Goal: Task Accomplishment & Management: Use online tool/utility

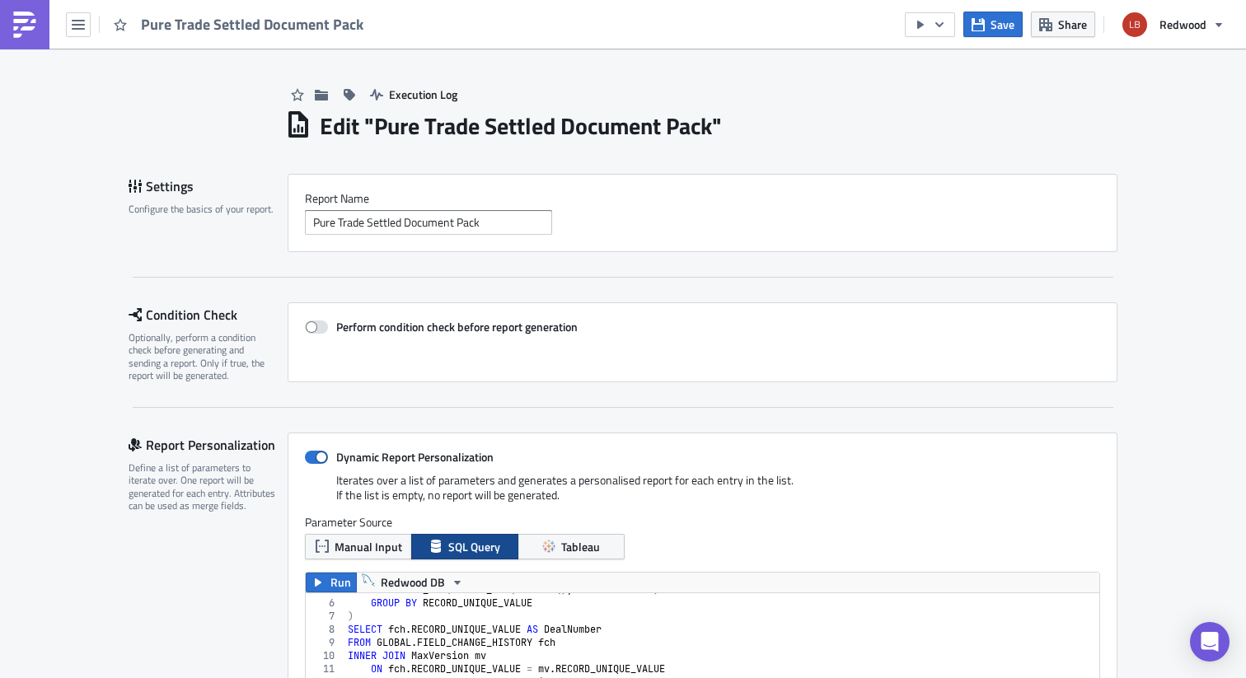
scroll to position [189, 794]
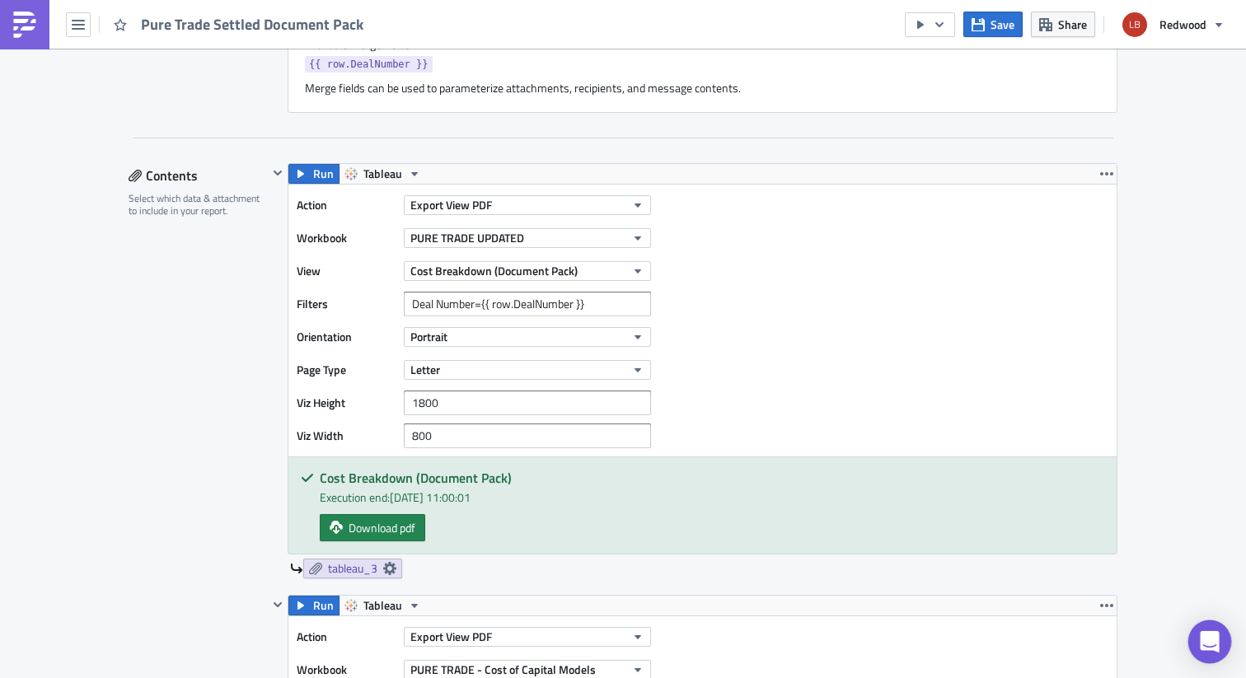
click at [1204, 644] on icon "Open Intercom Messenger" at bounding box center [1209, 641] width 19 height 21
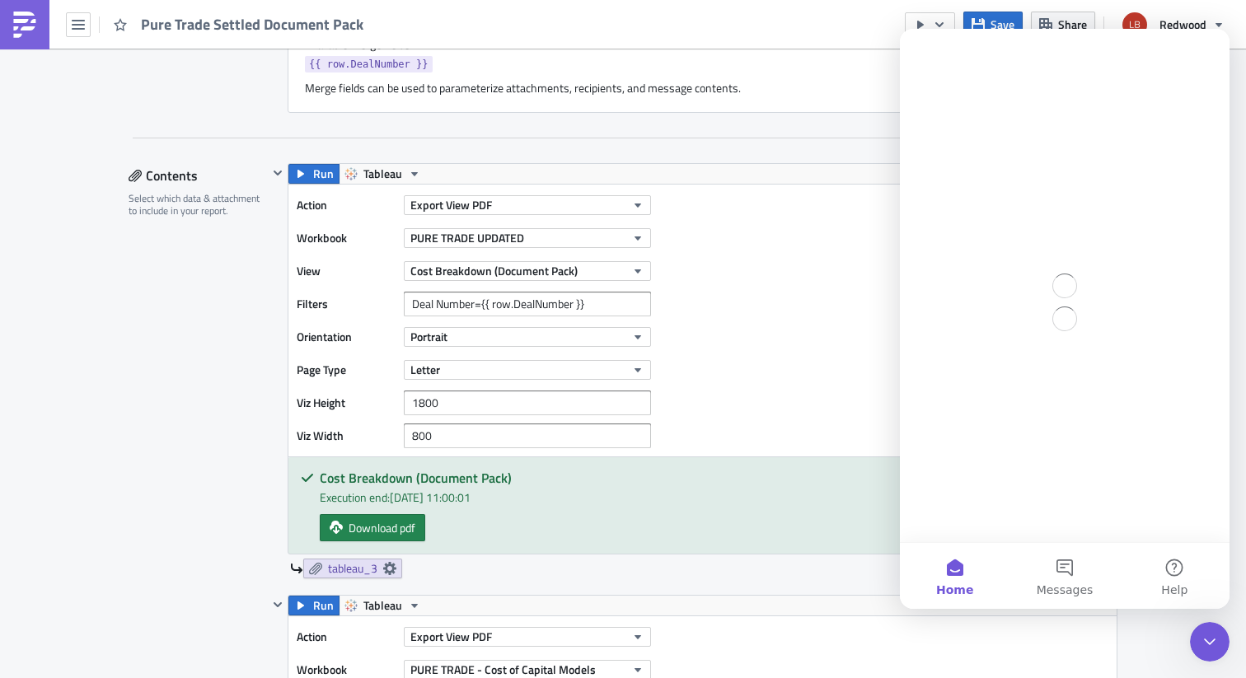
scroll to position [0, 0]
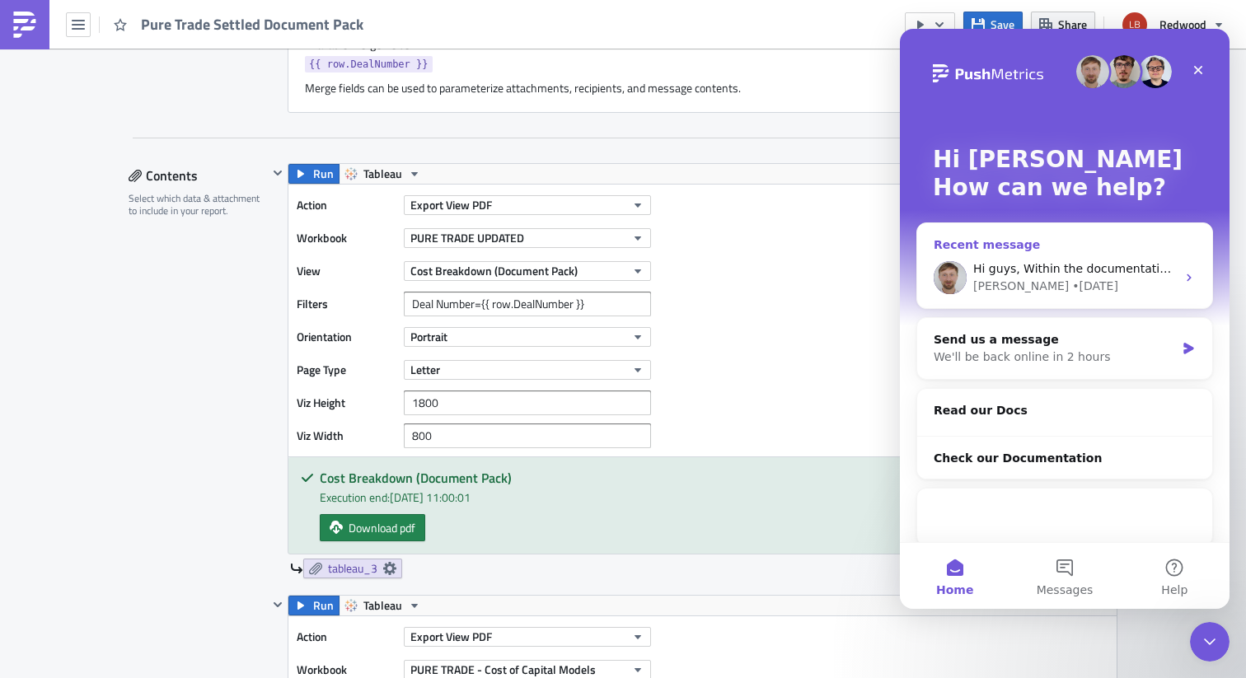
click at [1030, 296] on div "Hi guys, Within the documentation is says you can load parameters using SQL for…" at bounding box center [1064, 277] width 295 height 61
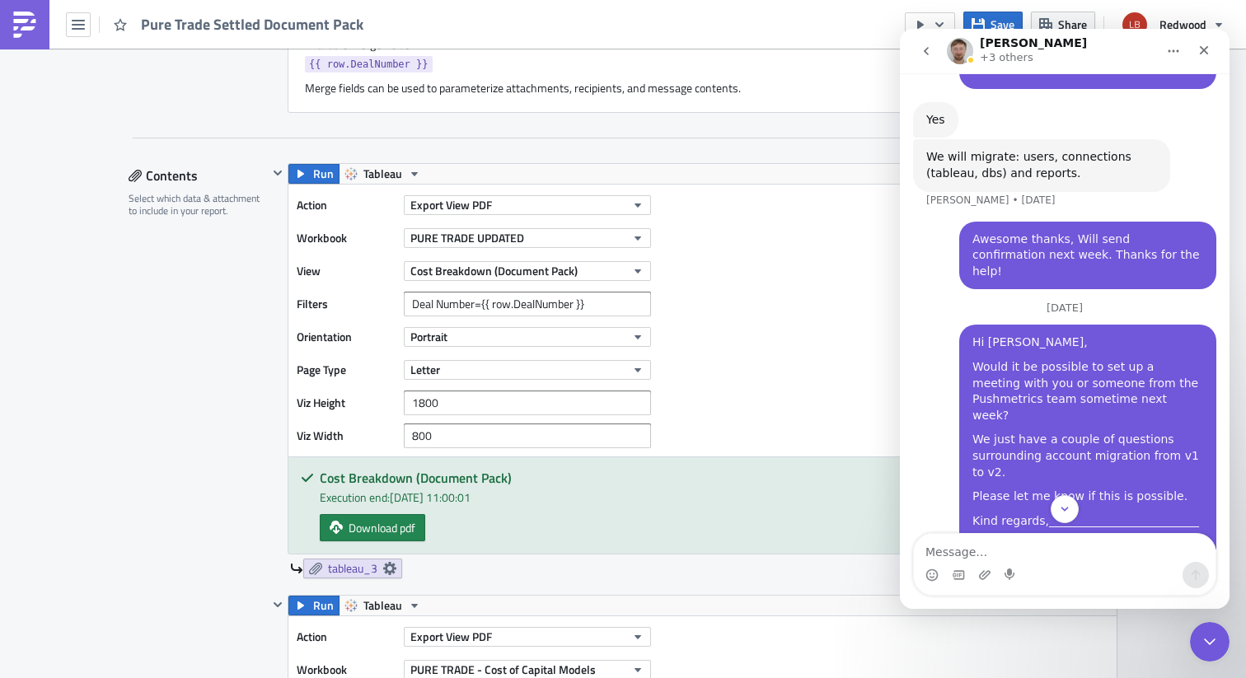
scroll to position [1701, 0]
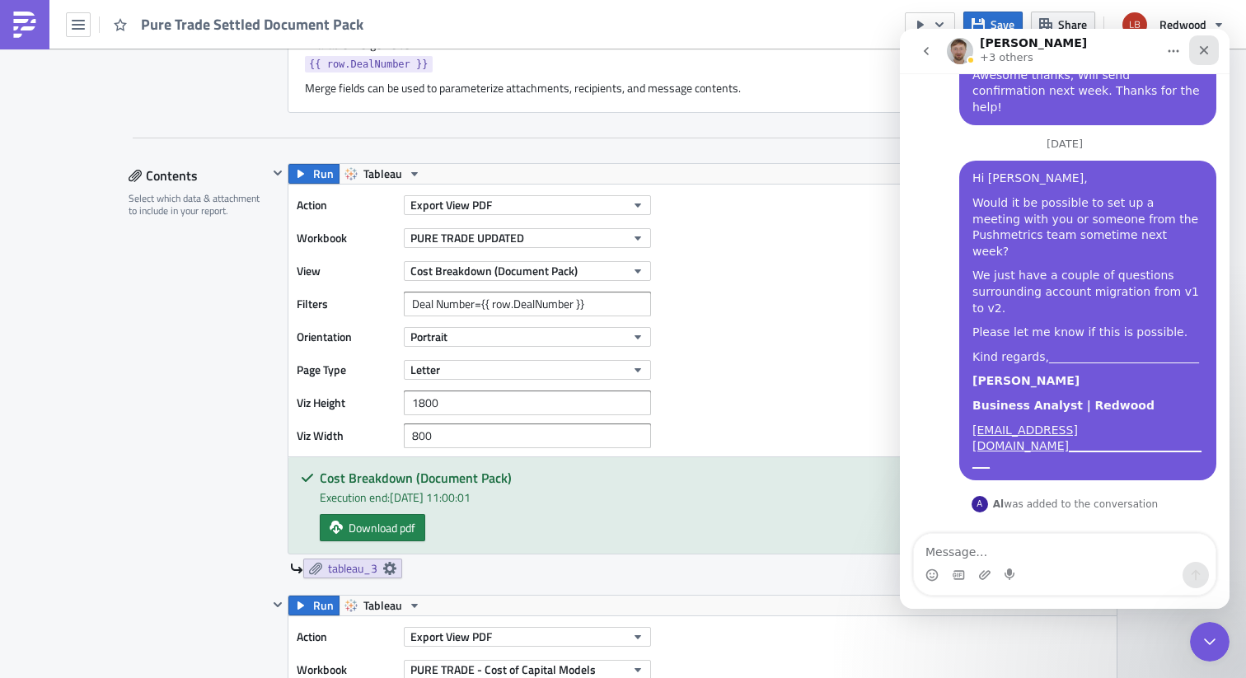
click at [1207, 53] on icon "Close" at bounding box center [1204, 50] width 9 height 9
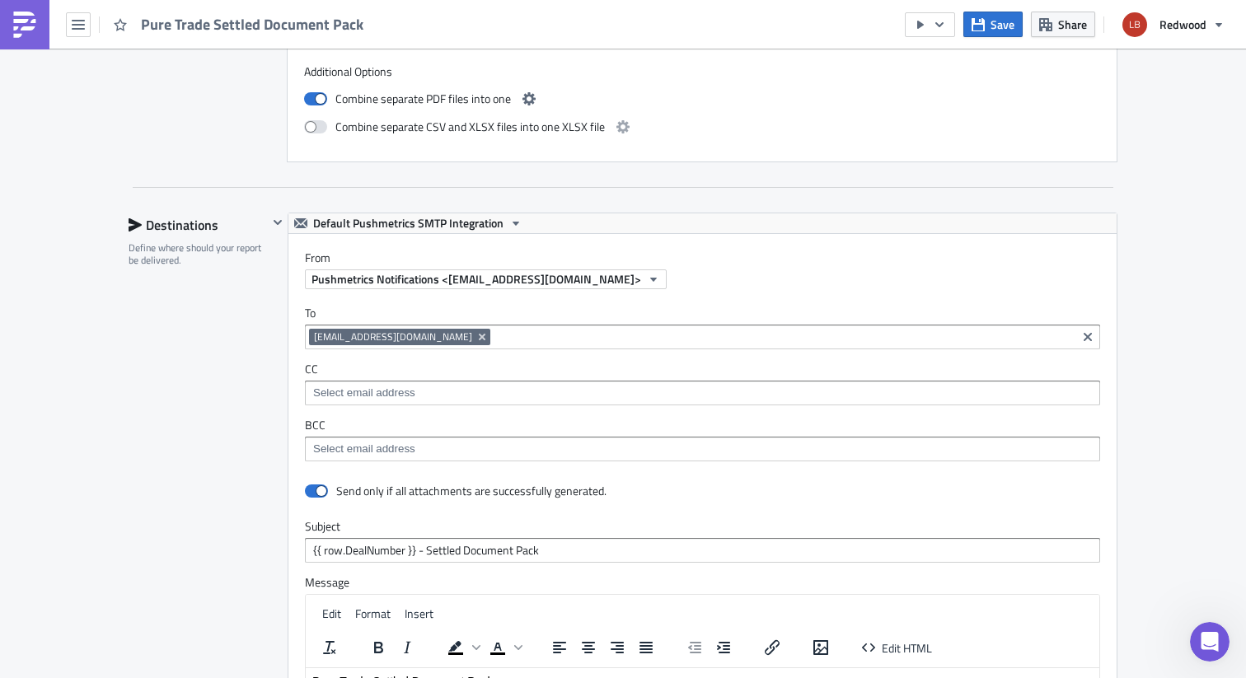
scroll to position [2035, 0]
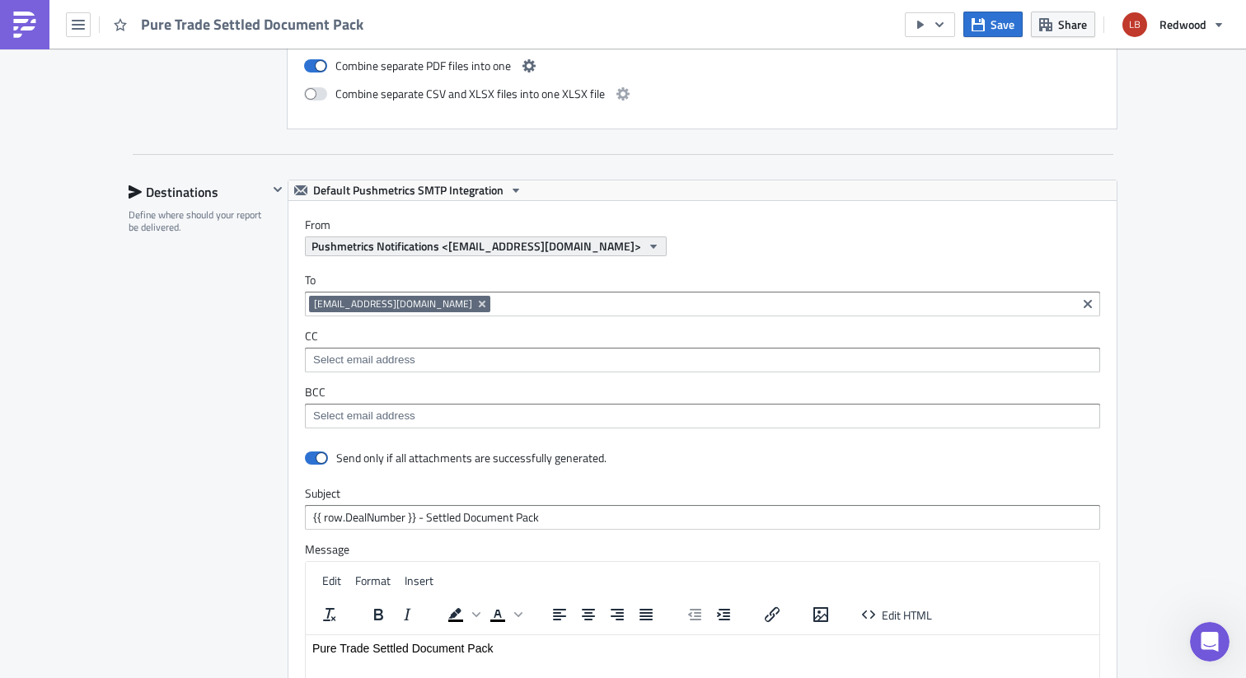
click at [599, 250] on button "Pushmetrics Notifications <[EMAIL_ADDRESS][DOMAIN_NAME]>" at bounding box center [486, 247] width 362 height 20
click at [711, 235] on div "From Pushmetrics Notifications <[EMAIL_ADDRESS][DOMAIN_NAME]>" at bounding box center [711, 237] width 812 height 39
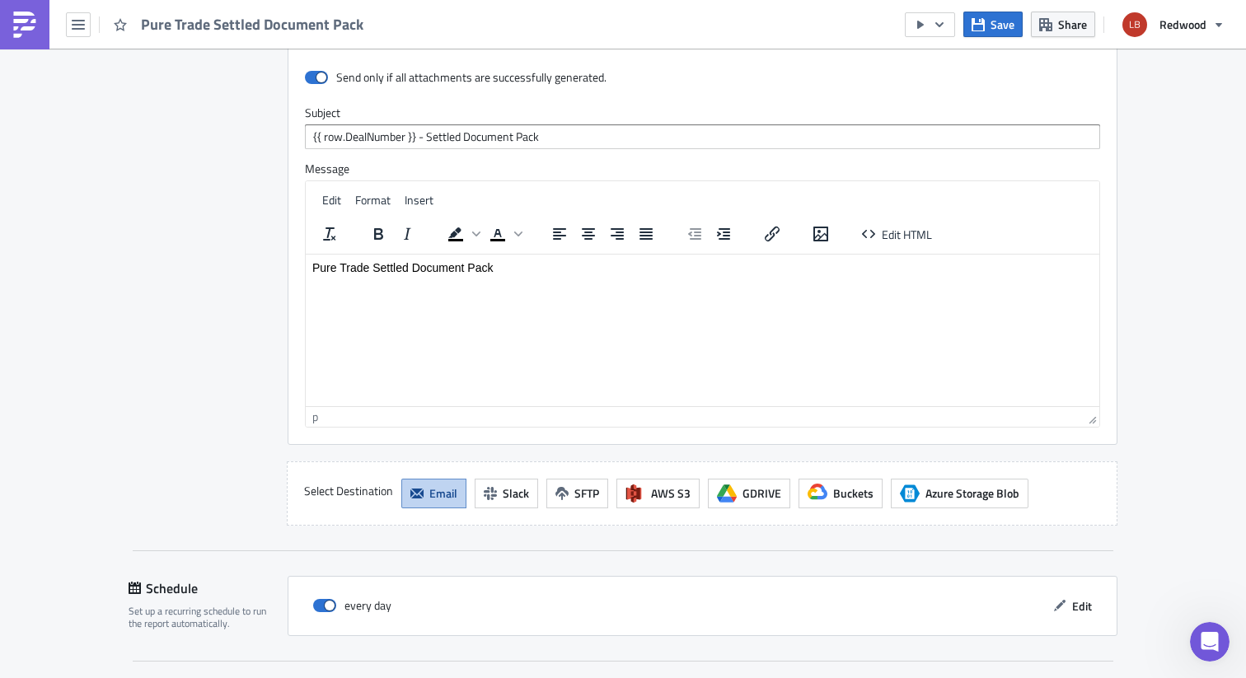
scroll to position [2414, 0]
click at [580, 281] on html "Pure Trade Settled Document Pack" at bounding box center [703, 269] width 794 height 26
drag, startPoint x: 537, startPoint y: 267, endPoint x: 563, endPoint y: 523, distance: 256.9
click at [306, 265] on html "Pure Trade Settled Document Pack" at bounding box center [703, 269] width 794 height 26
click at [399, 282] on html "Pure Trade Settled Document Pack" at bounding box center [703, 269] width 794 height 26
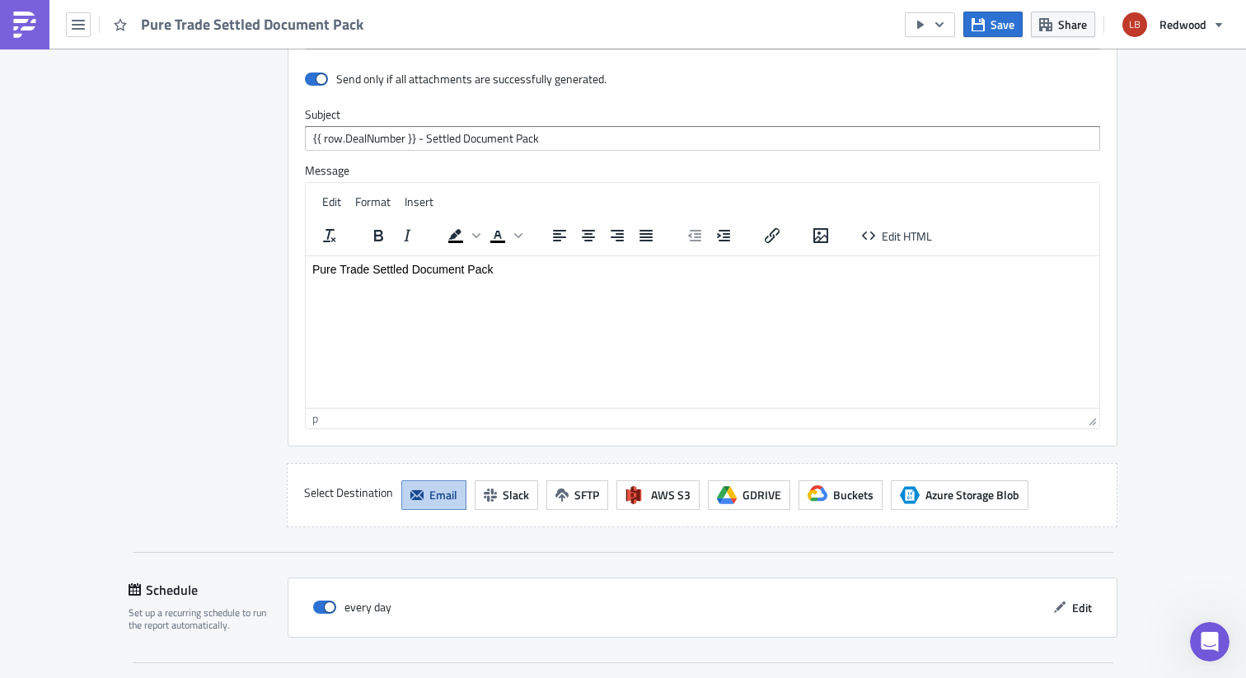
drag, startPoint x: 502, startPoint y: 286, endPoint x: 311, endPoint y: 267, distance: 192.2
click at [311, 267] on html "Pure Trade Settled Document Pack" at bounding box center [703, 269] width 794 height 26
drag, startPoint x: 549, startPoint y: 274, endPoint x: 285, endPoint y: 256, distance: 264.4
click at [306, 256] on html "Pure Trade Settled Document Pack" at bounding box center [703, 269] width 794 height 26
click at [476, 282] on html "Pure Trade Settled Document Pack" at bounding box center [703, 269] width 794 height 26
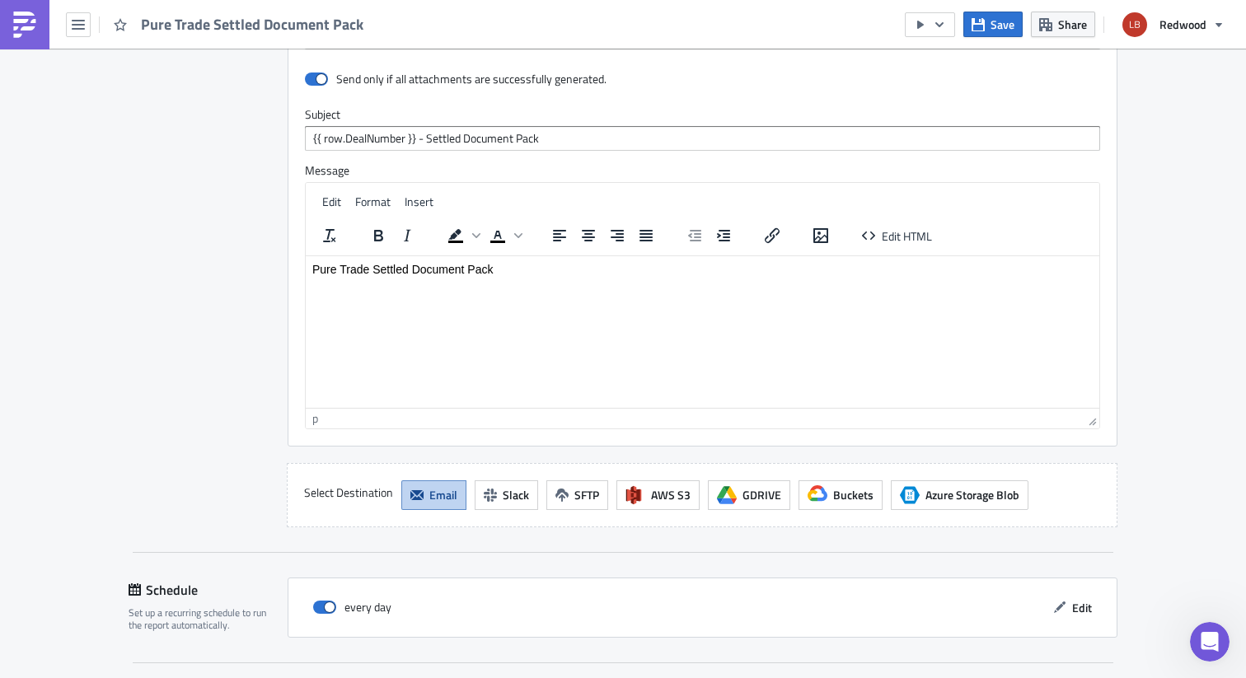
drag, startPoint x: 441, startPoint y: 340, endPoint x: 302, endPoint y: 252, distance: 164.4
click at [306, 256] on html "Pure Trade Settled Document Pack" at bounding box center [703, 269] width 794 height 26
paste body "Rich Text Area. Press ALT-0 for help."
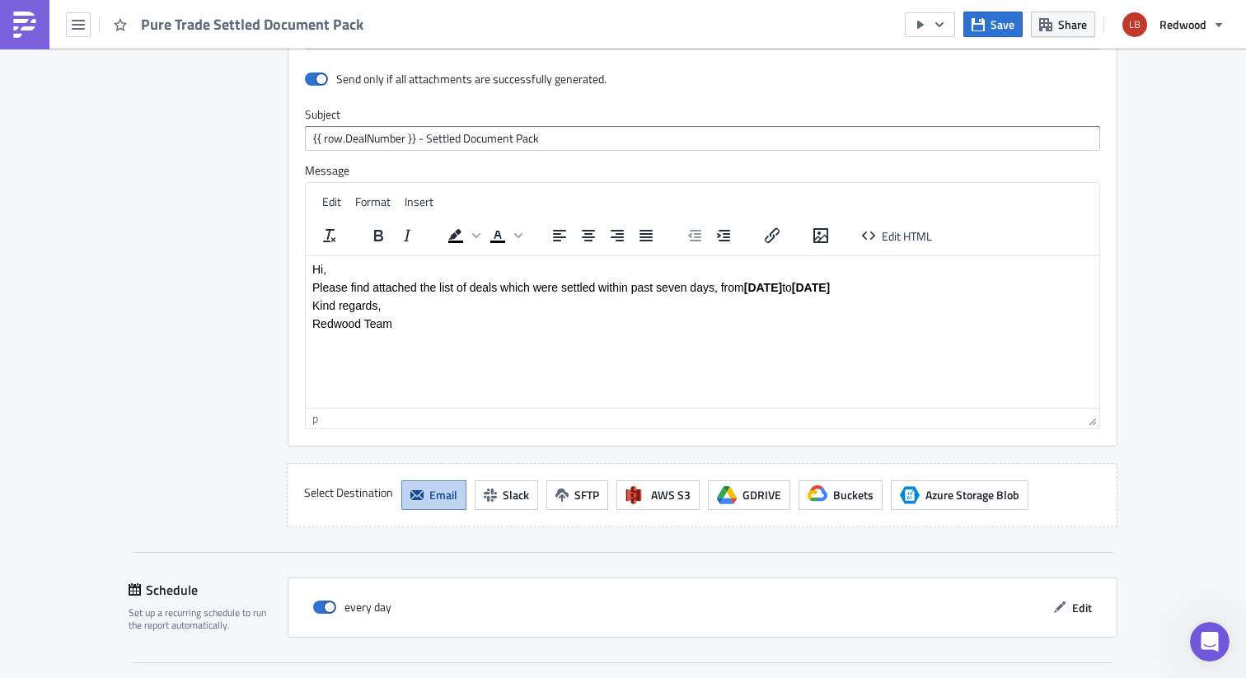
click at [349, 266] on p "Hi," at bounding box center [702, 268] width 781 height 13
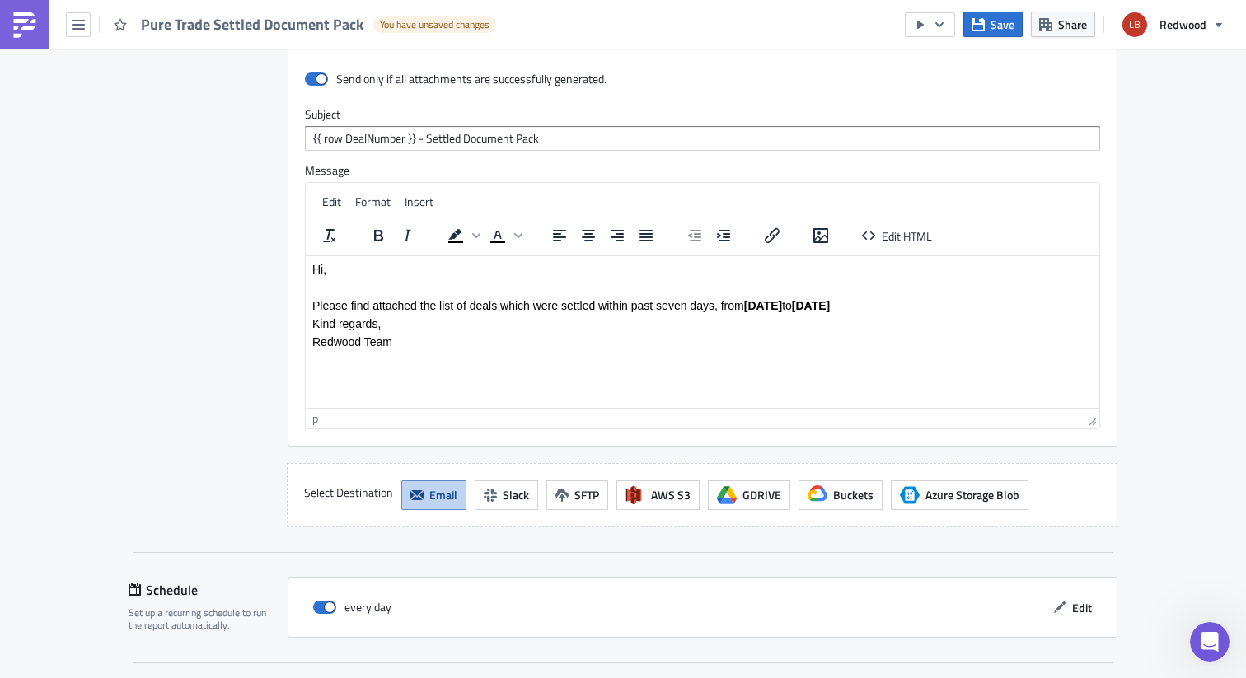
click at [952, 298] on p "Please find attached the list of deals which were settled within past seven day…" at bounding box center [702, 304] width 781 height 13
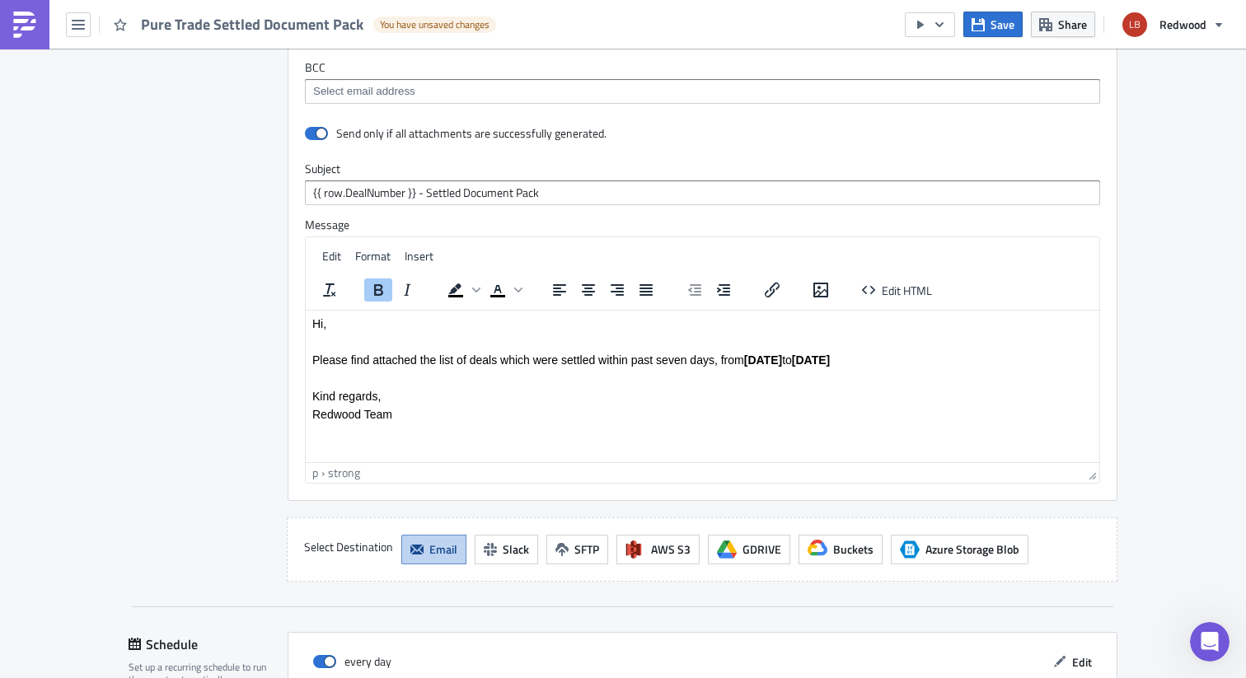
scroll to position [2357, 0]
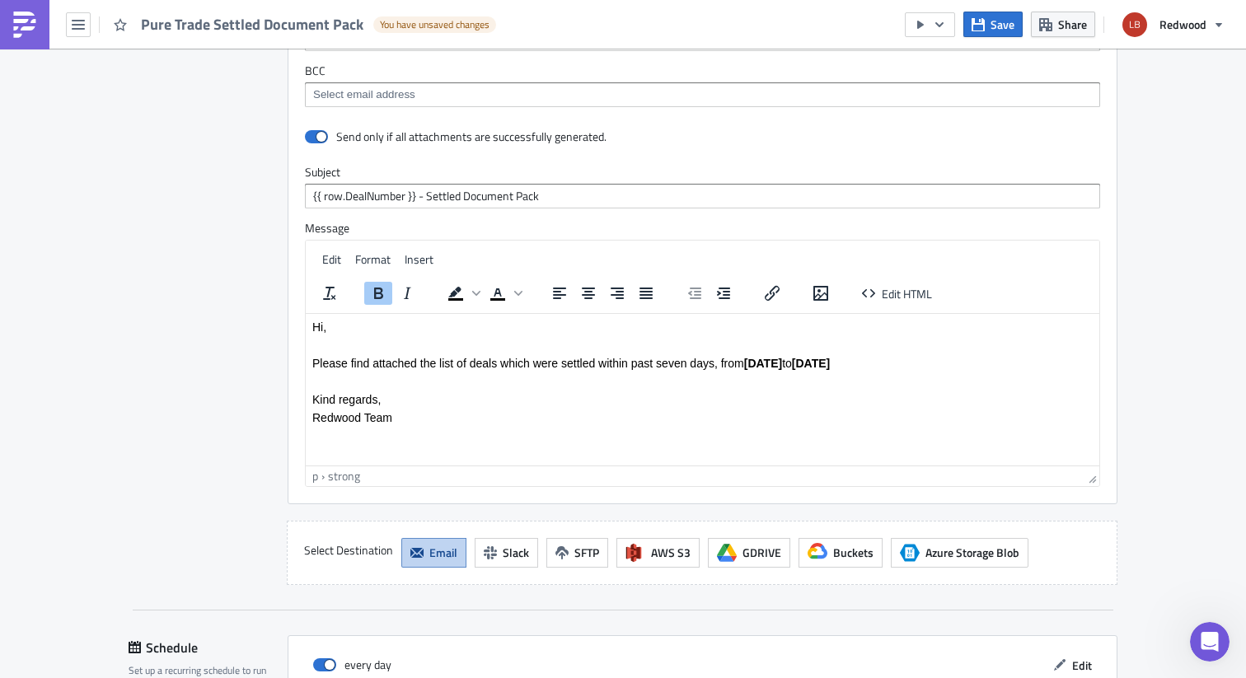
click at [909, 367] on p "Please find attached the list of deals which were settled within past seven day…" at bounding box center [702, 362] width 781 height 13
drag, startPoint x: 917, startPoint y: 361, endPoint x: 515, endPoint y: 362, distance: 401.4
click at [515, 362] on p "Please find attached the list of deals which were settled within past seven day…" at bounding box center [702, 362] width 781 height 13
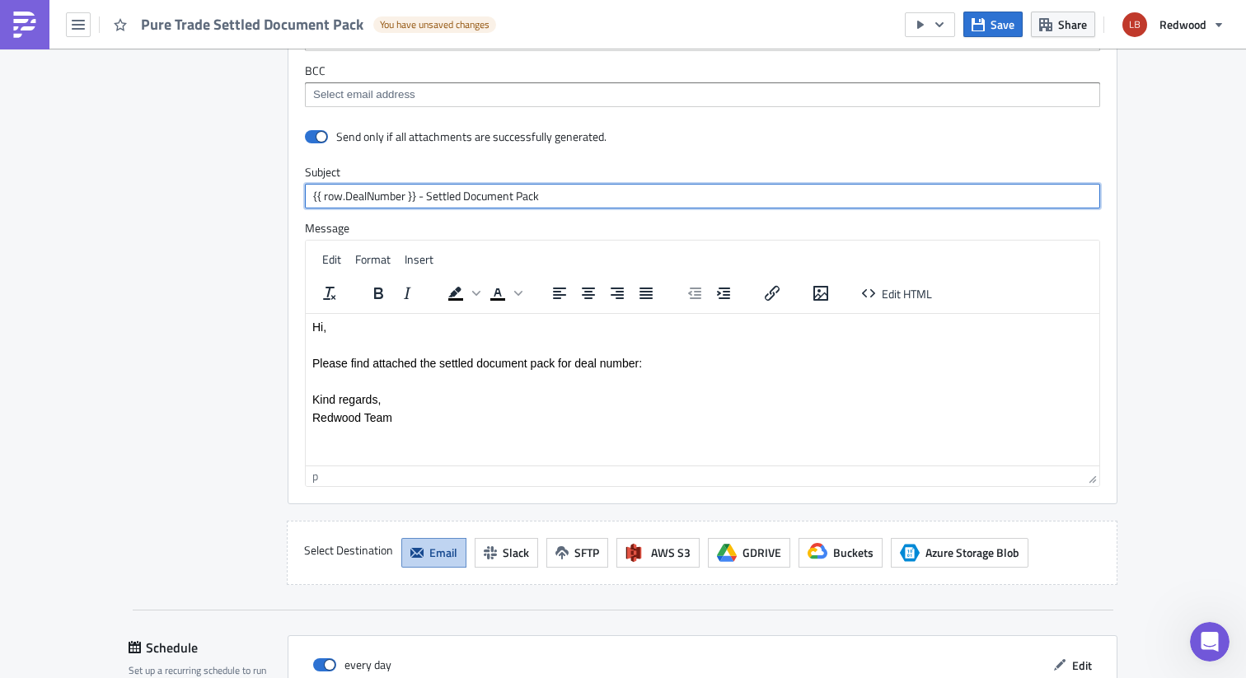
drag, startPoint x: 410, startPoint y: 197, endPoint x: 305, endPoint y: 195, distance: 104.7
click at [305, 195] on input "{{ row.DealNumber }} - Settled Document Pack" at bounding box center [702, 196] width 795 height 25
click at [668, 359] on p "Please find attached the settled document pack for deal number:" at bounding box center [702, 362] width 781 height 13
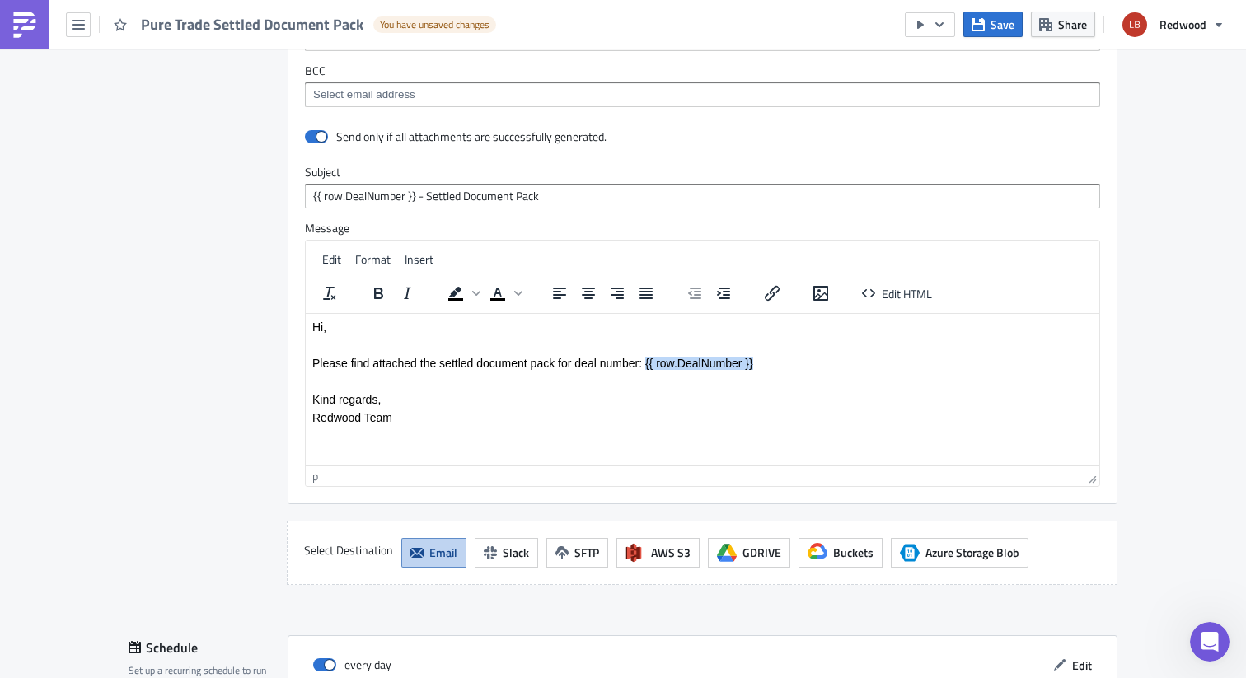
drag, startPoint x: 767, startPoint y: 361, endPoint x: 645, endPoint y: 362, distance: 122.0
click at [645, 362] on p "Please find attached the settled document pack for deal number: {{ row.DealNumb…" at bounding box center [702, 362] width 781 height 13
click at [372, 291] on icon "Bold" at bounding box center [378, 294] width 20 height 20
click at [488, 372] on body "Hi, Please find attached the settled document pack for deal number: {{ row.Deal…" at bounding box center [702, 372] width 781 height 104
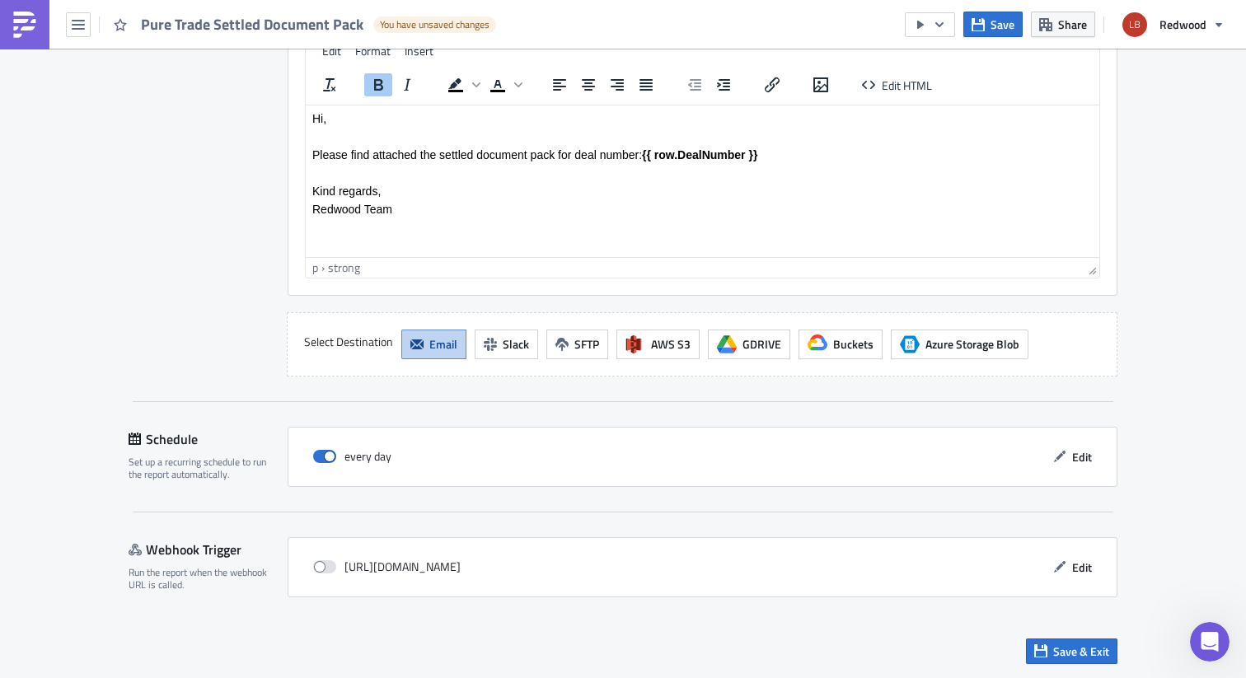
scroll to position [2564, 0]
click at [1057, 453] on icon "button" at bounding box center [1060, 458] width 12 height 12
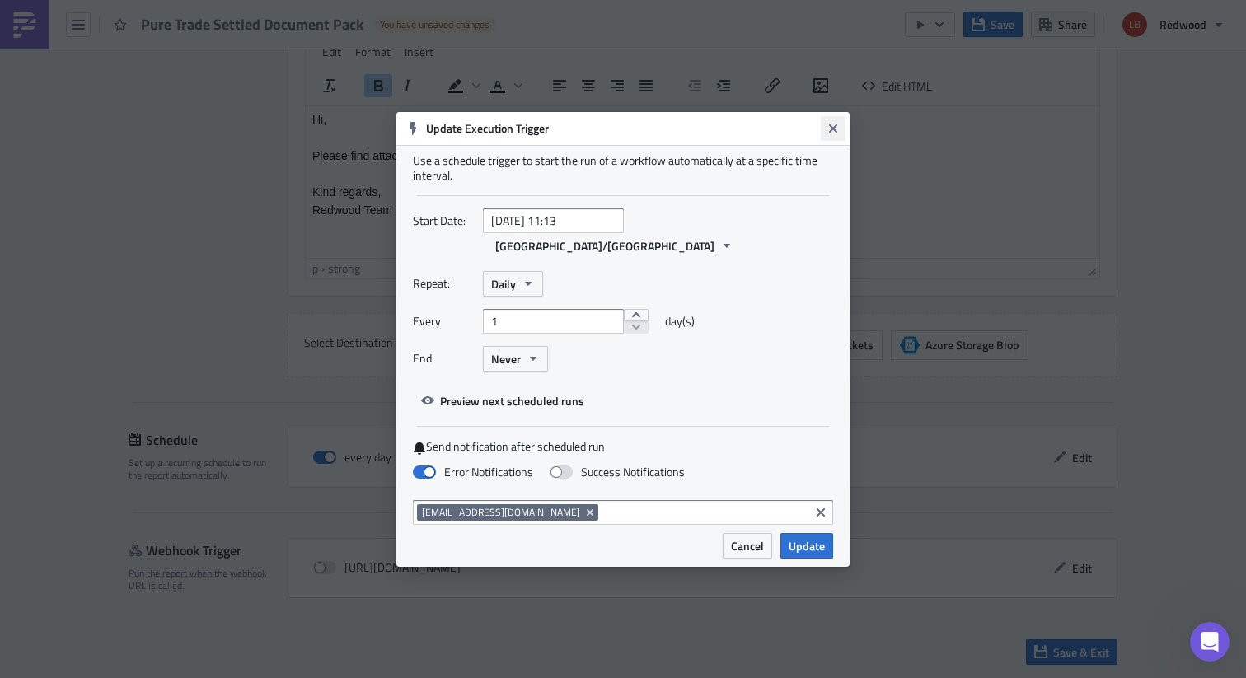
click at [829, 132] on button "Close" at bounding box center [833, 128] width 25 height 25
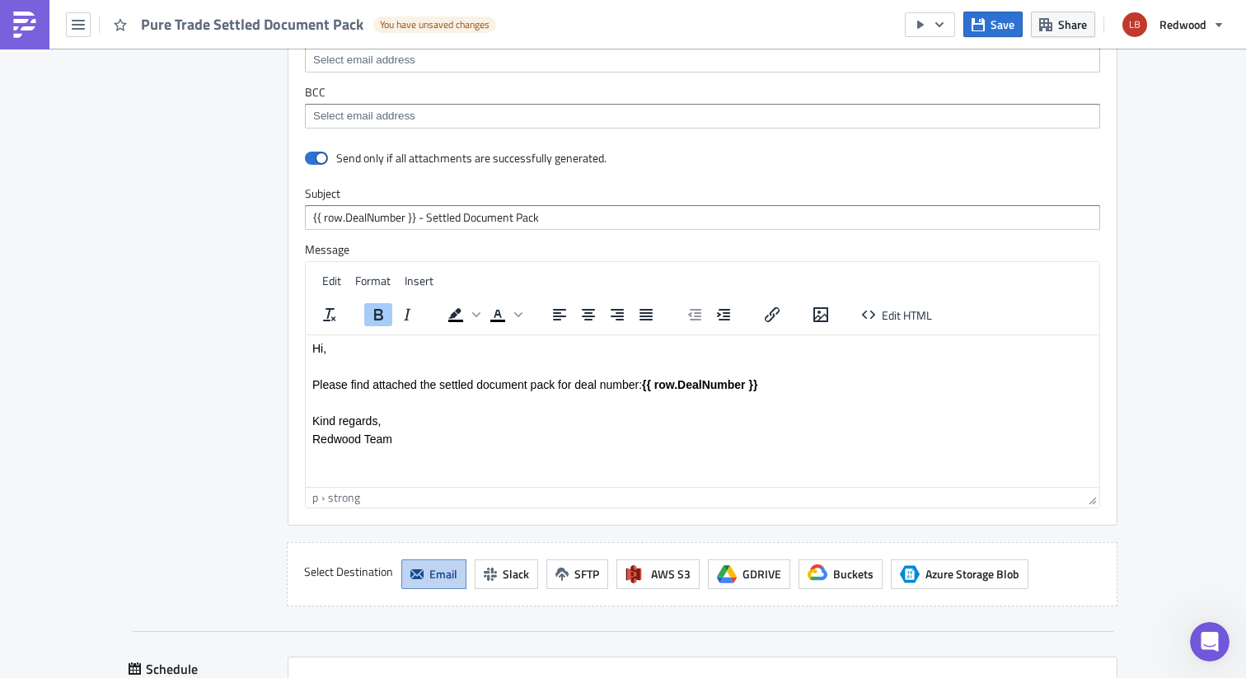
scroll to position [2567, 0]
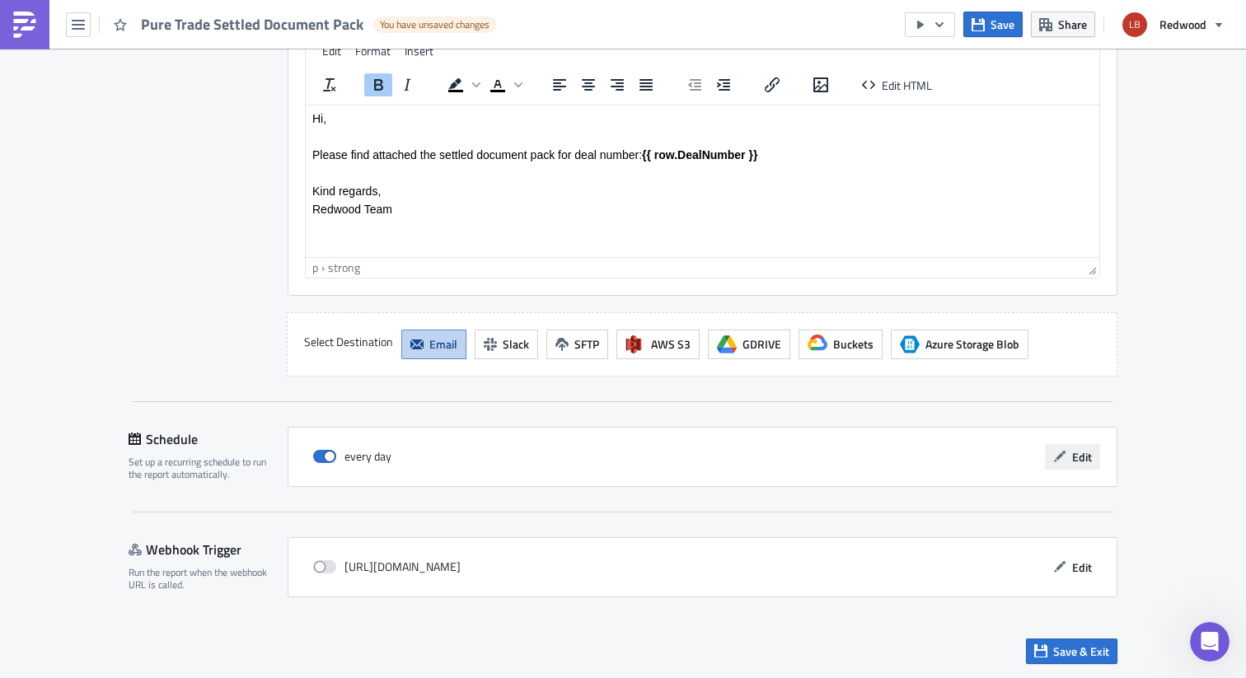
click at [1071, 445] on button "Edit" at bounding box center [1072, 457] width 55 height 26
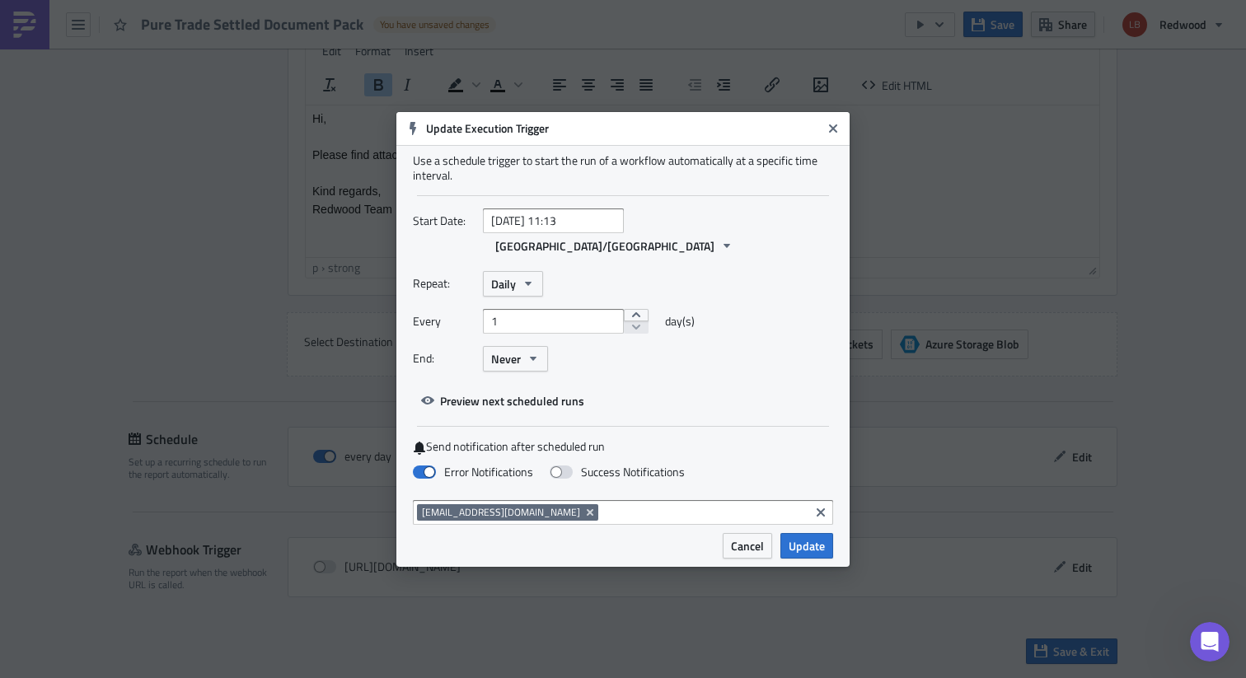
click at [752, 547] on div "Cancel Update" at bounding box center [622, 550] width 453 height 34
click at [757, 538] on span "Cancel" at bounding box center [747, 545] width 33 height 17
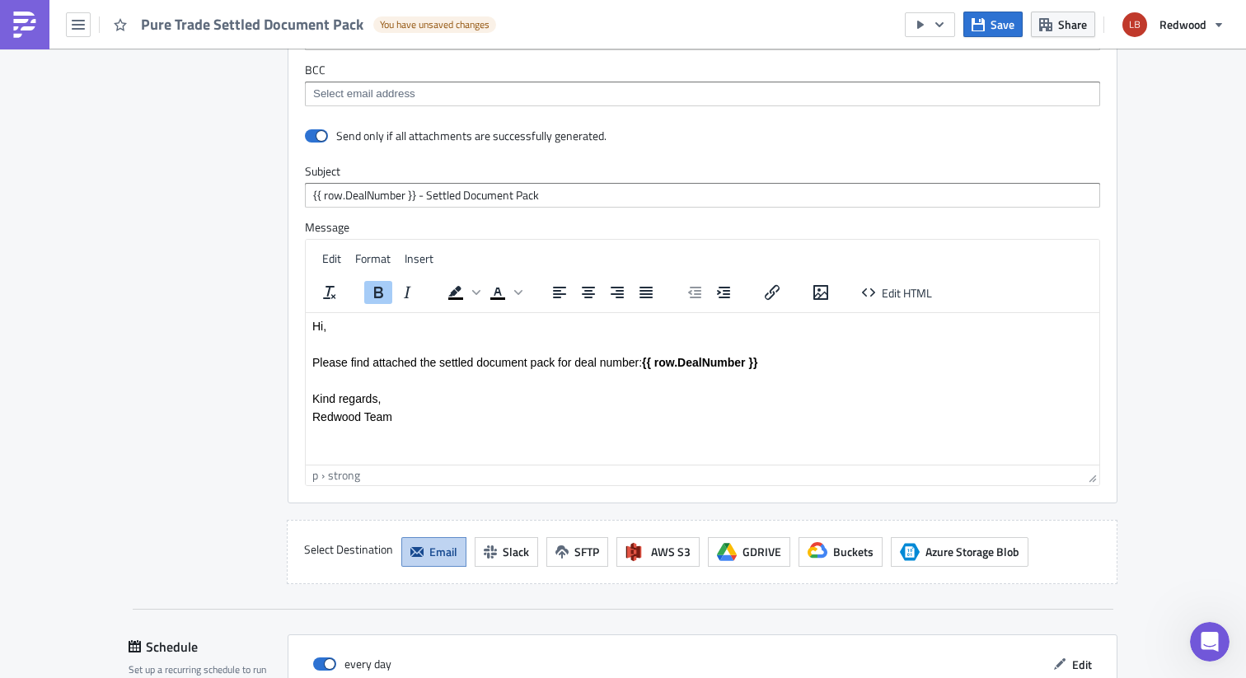
scroll to position [2365, 0]
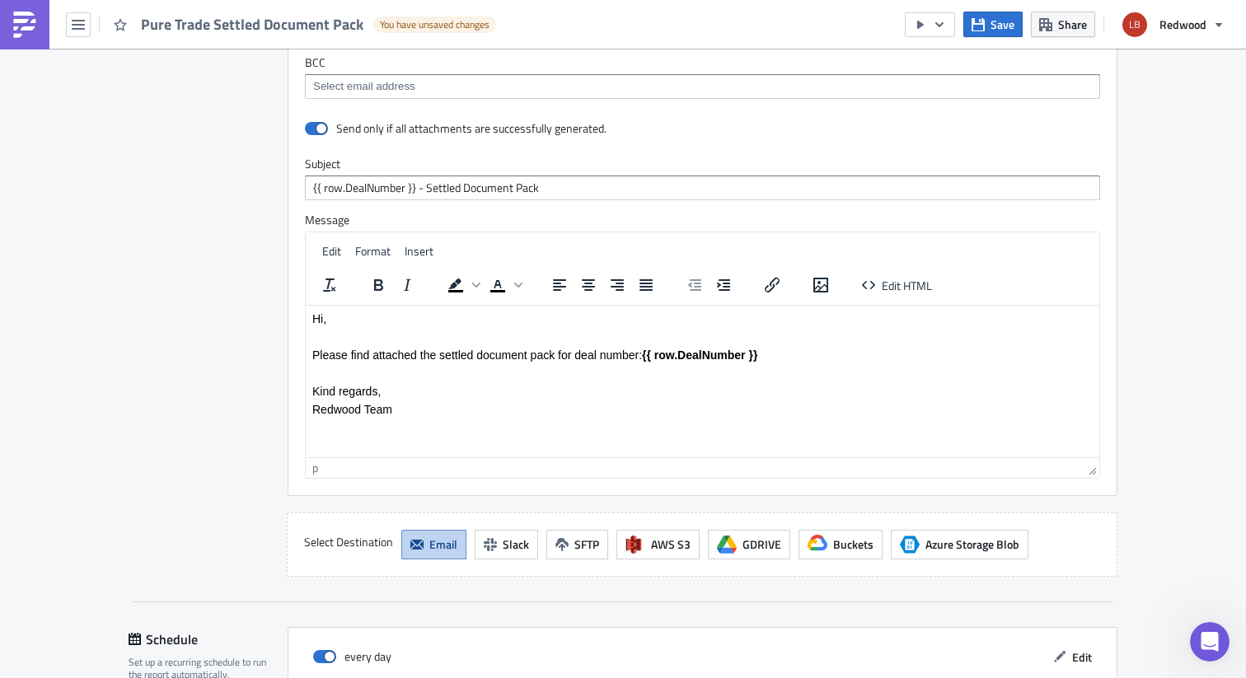
click at [511, 422] on html "Hi, Please find attached the settled document pack for deal number: {{ row.Deal…" at bounding box center [703, 363] width 794 height 117
click at [405, 254] on span "Insert" at bounding box center [419, 250] width 29 height 17
click at [652, 358] on strong "{{ row.DealNumber }}" at bounding box center [699, 354] width 115 height 13
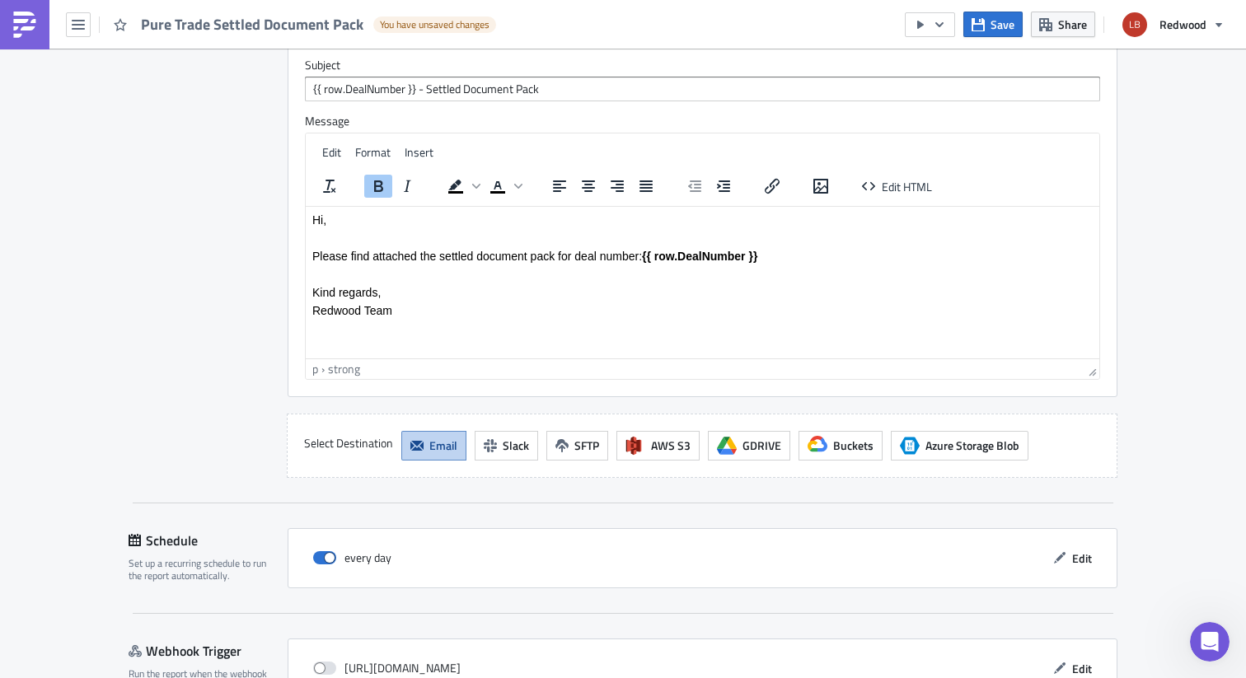
scroll to position [2475, 0]
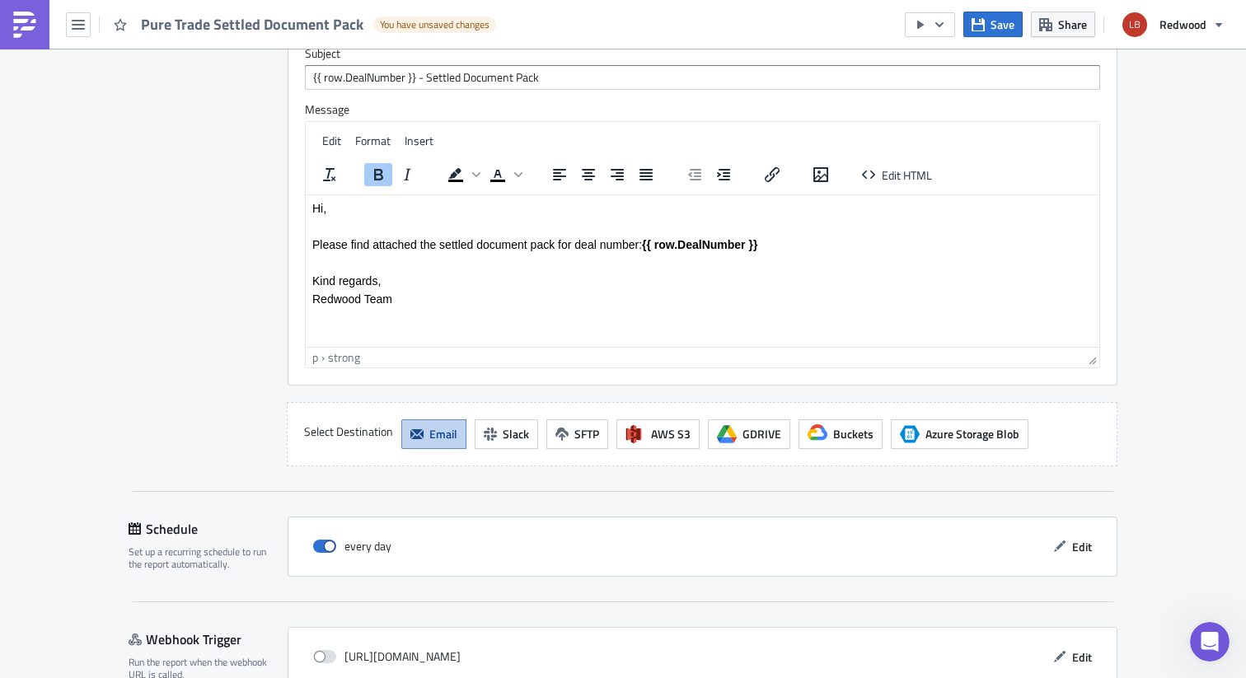
click at [517, 312] on html "Hi, Please find attached the settled document pack for deal number: {{ row.Deal…" at bounding box center [703, 253] width 794 height 117
click at [988, 30] on button "Save" at bounding box center [993, 25] width 59 height 26
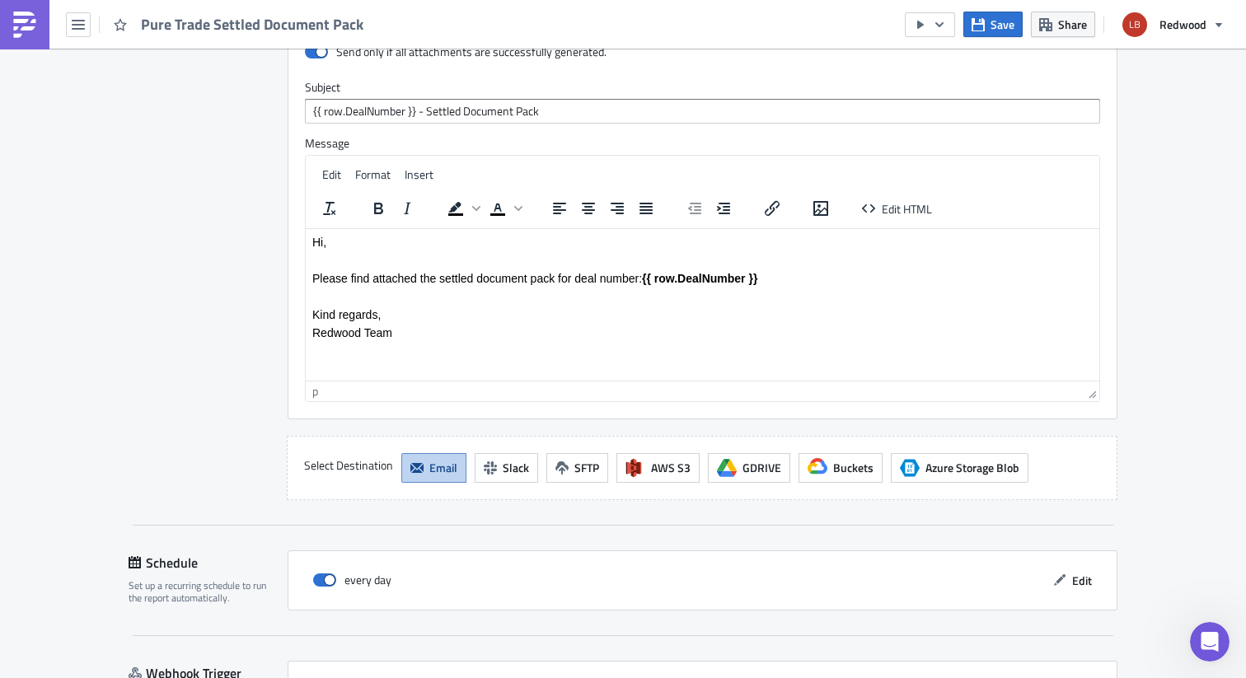
scroll to position [2442, 0]
click at [1086, 572] on button "Edit" at bounding box center [1072, 580] width 55 height 26
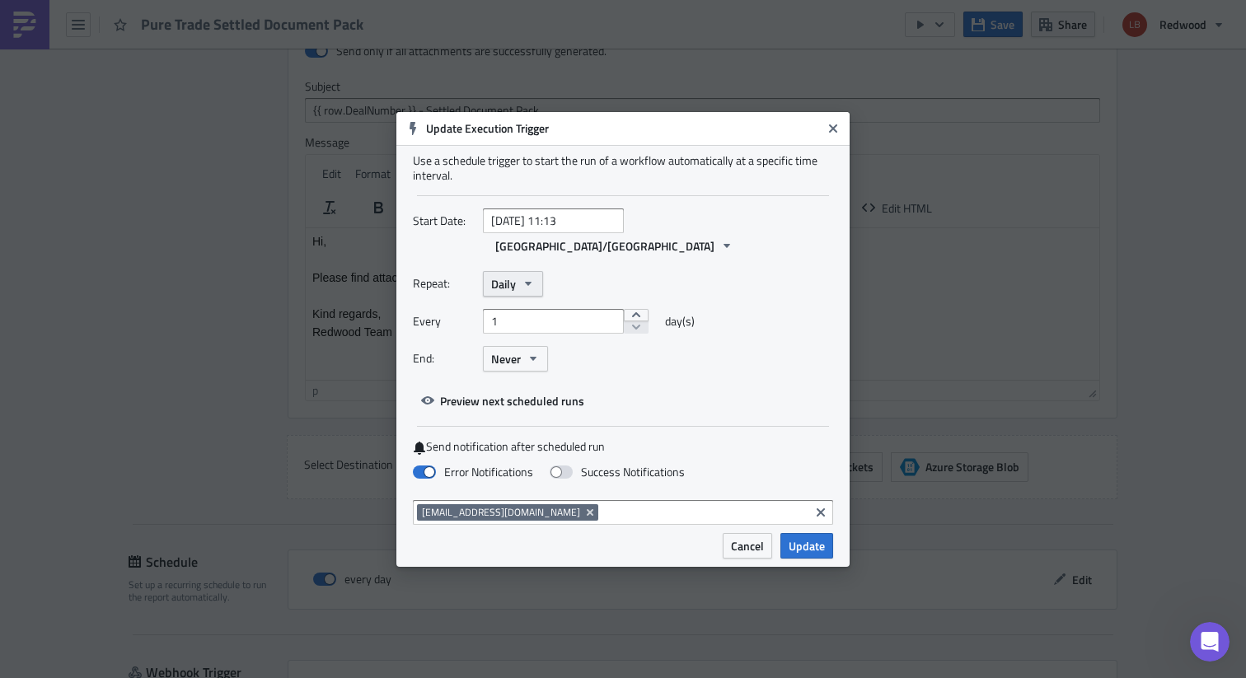
click at [523, 277] on icon "button" at bounding box center [528, 283] width 13 height 13
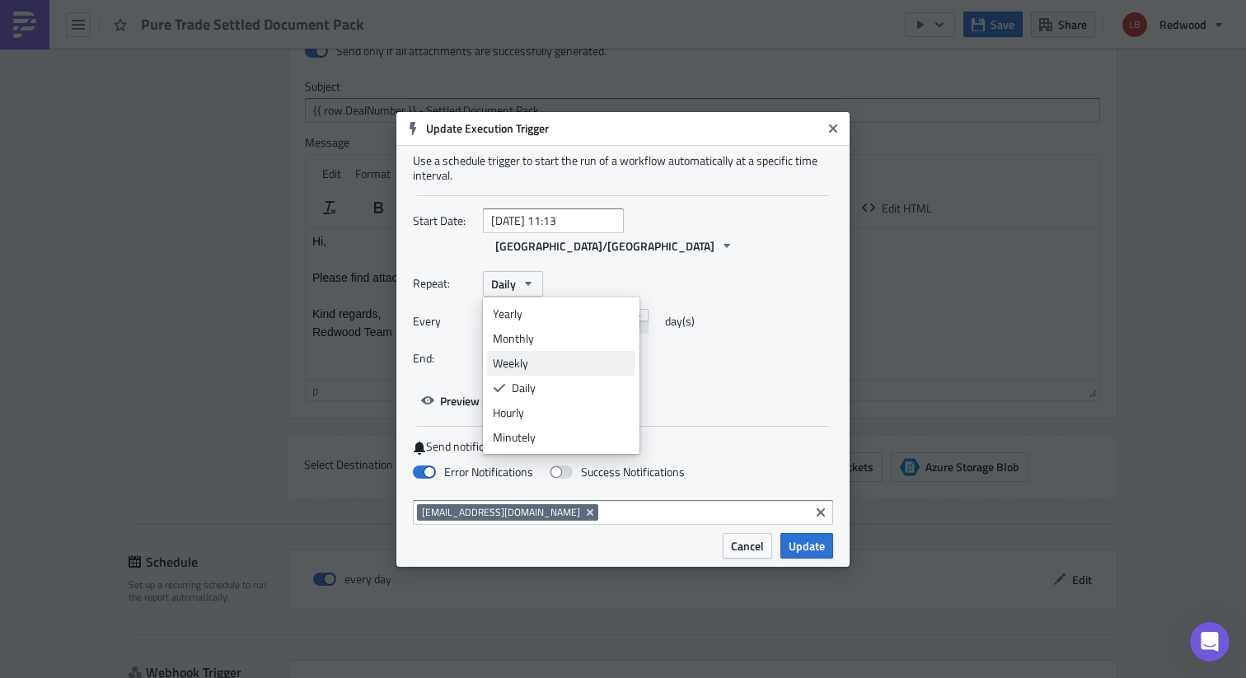
click at [537, 355] on div "Weekly" at bounding box center [561, 363] width 137 height 16
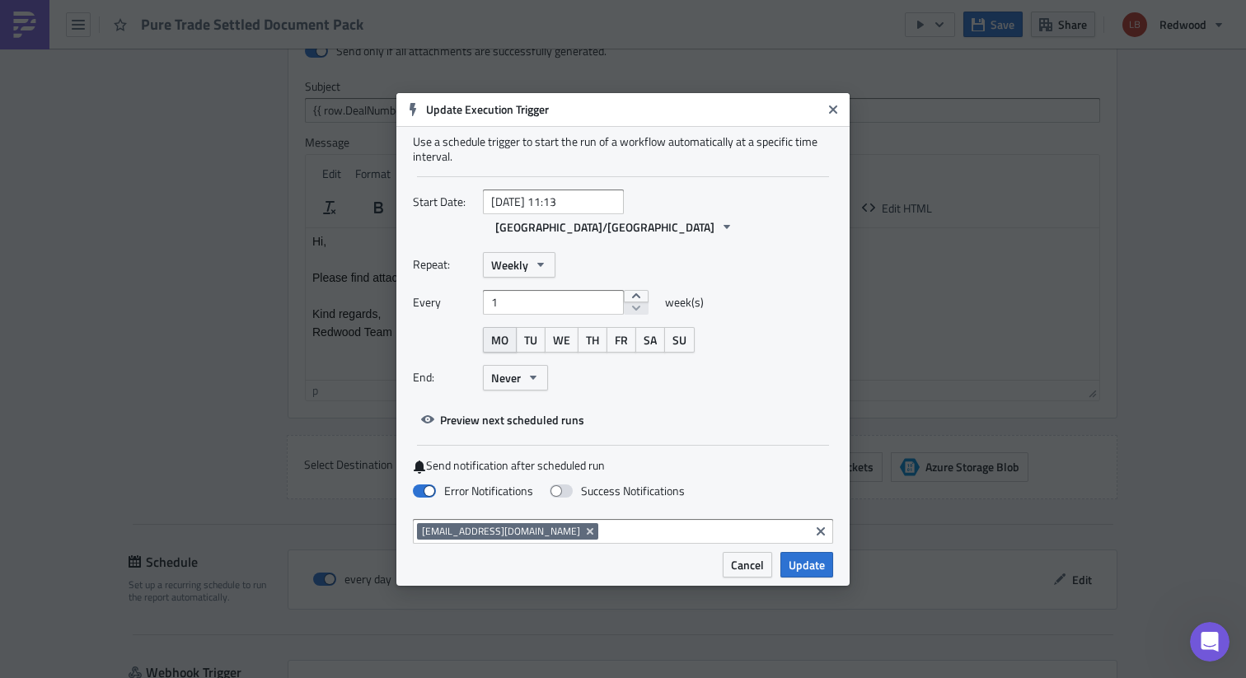
click at [500, 331] on span "MO" at bounding box center [499, 339] width 17 height 17
click at [520, 369] on span "Never" at bounding box center [506, 377] width 30 height 17
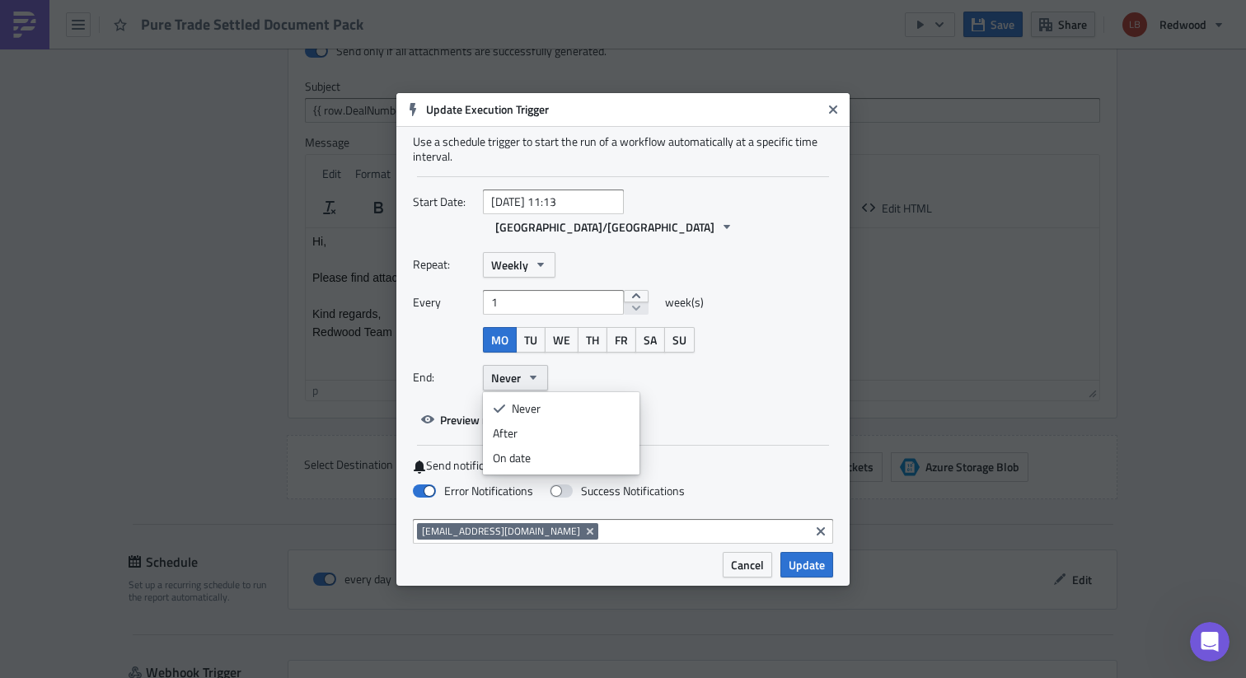
click at [520, 369] on span "Never" at bounding box center [506, 377] width 30 height 17
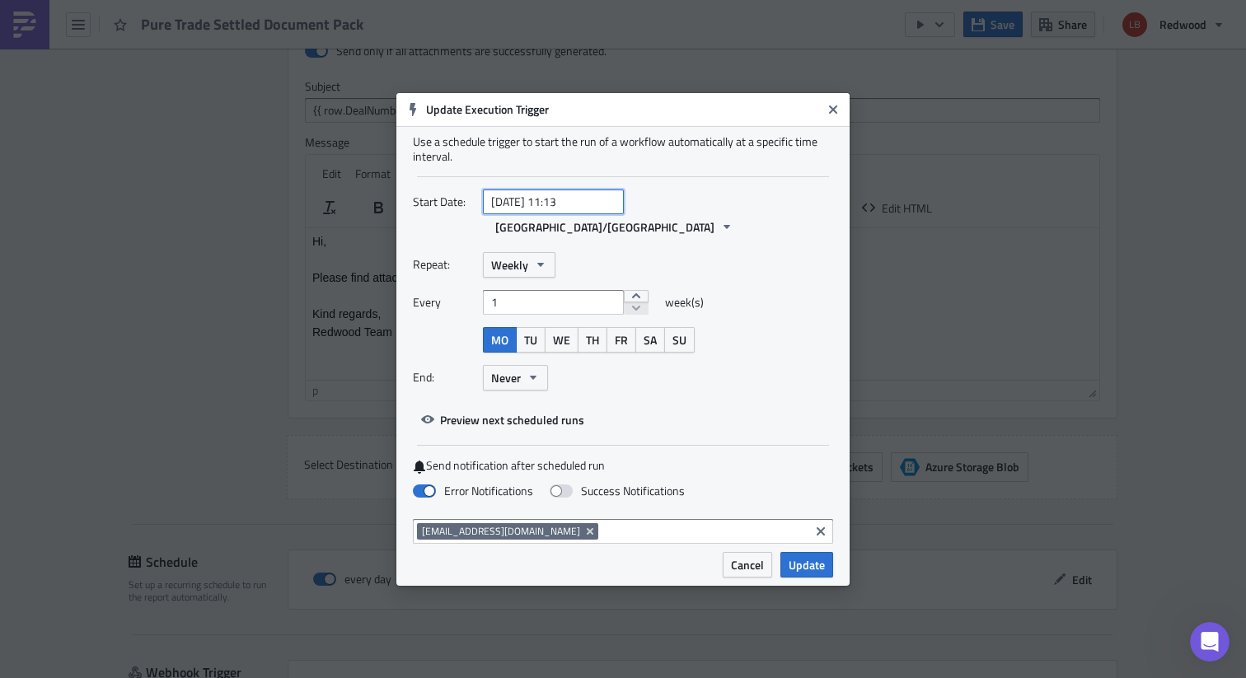
click at [588, 214] on input "[DATE] 11:13" at bounding box center [553, 202] width 141 height 25
select select "8"
select select "2025"
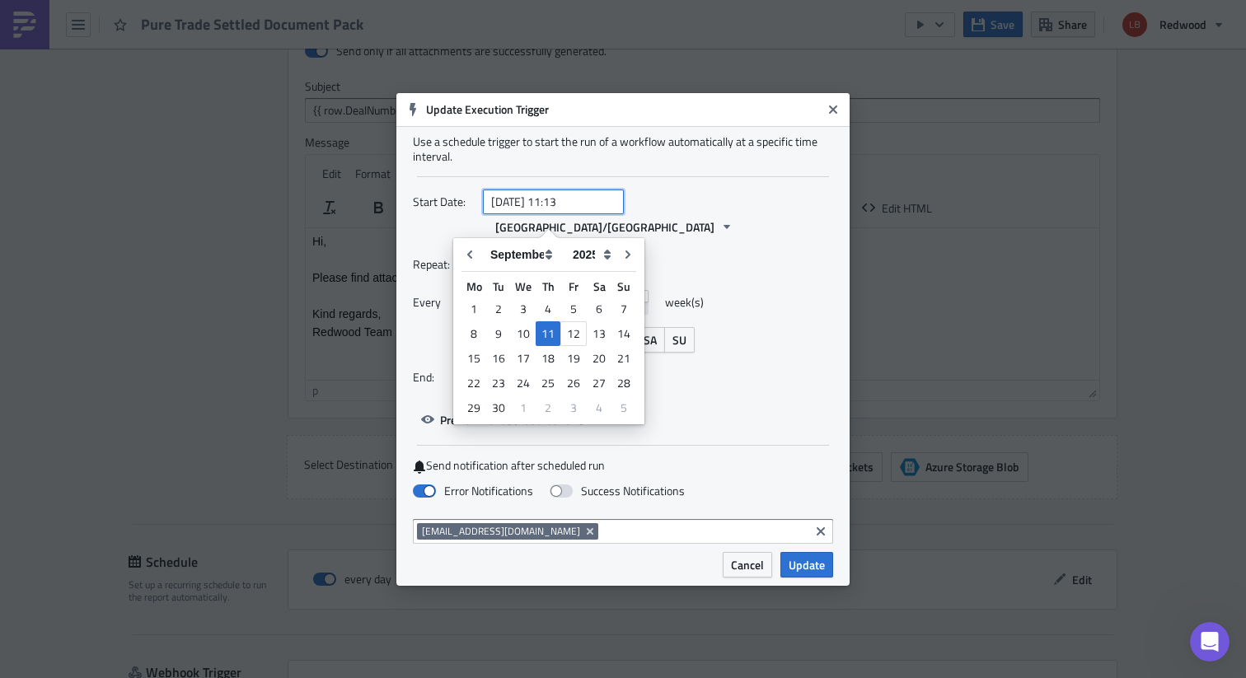
click at [566, 213] on input "[DATE] 11:13" at bounding box center [553, 202] width 141 height 25
click at [584, 212] on input "[DATE] 08:13" at bounding box center [553, 202] width 141 height 25
type input "[DATE] 08:00"
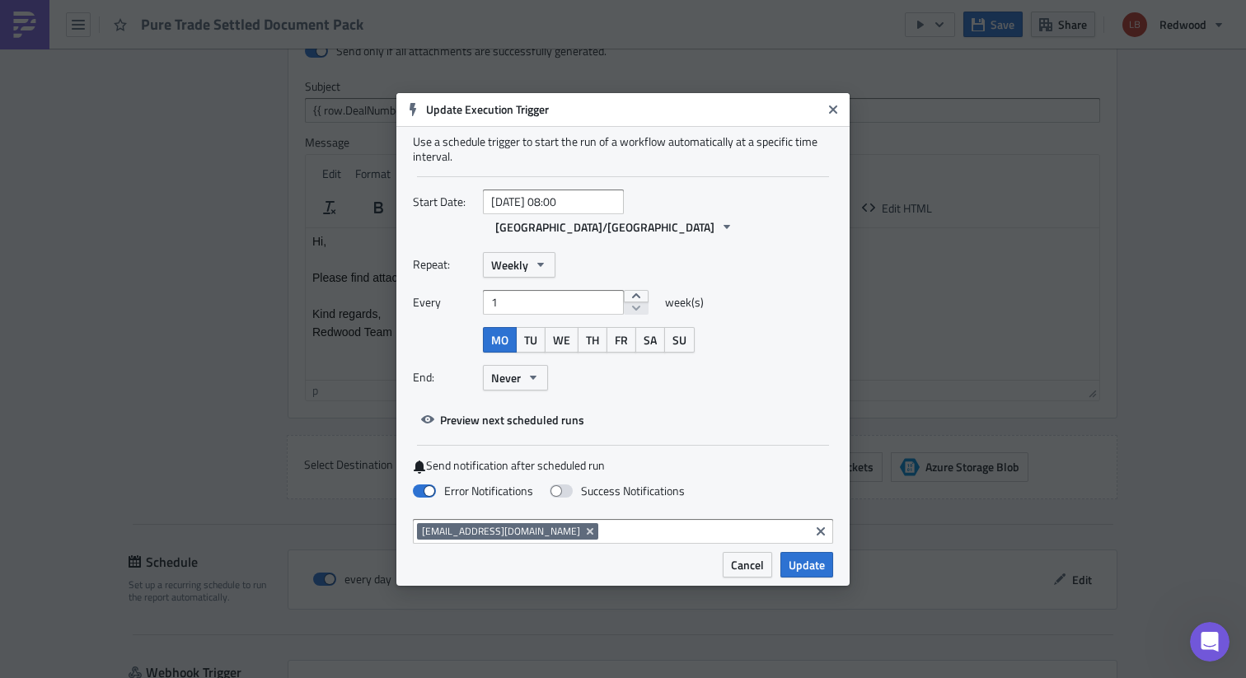
click at [764, 290] on div "Every 1 week(s)" at bounding box center [623, 308] width 420 height 37
click at [812, 556] on span "Update" at bounding box center [807, 564] width 36 height 17
